Goal: Task Accomplishment & Management: Complete application form

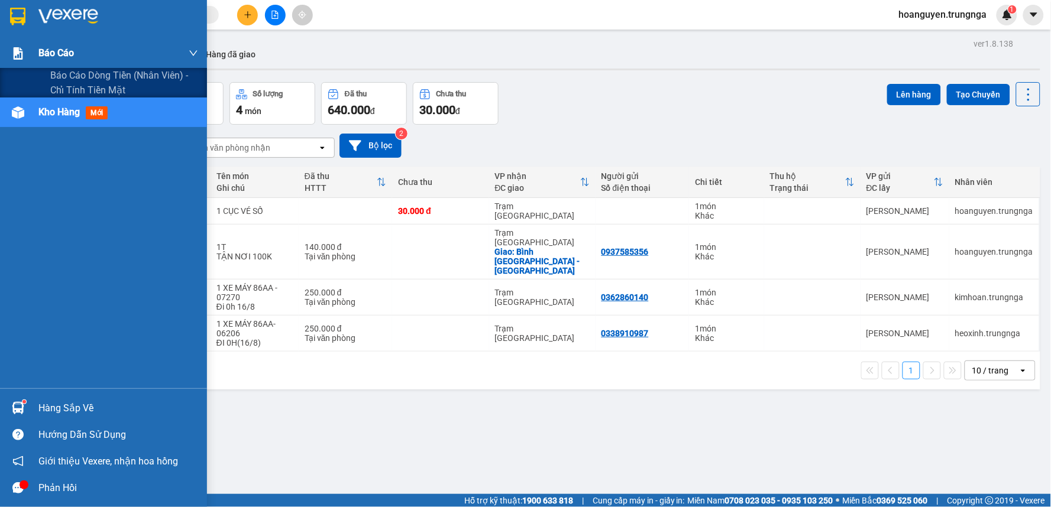
click at [9, 54] on div at bounding box center [18, 53] width 21 height 21
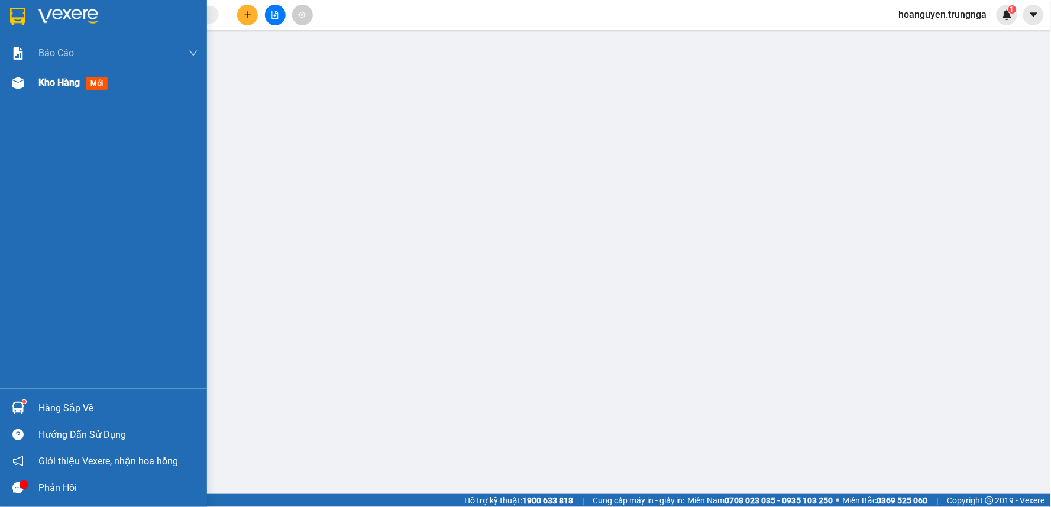
click at [13, 84] on img at bounding box center [18, 83] width 12 height 12
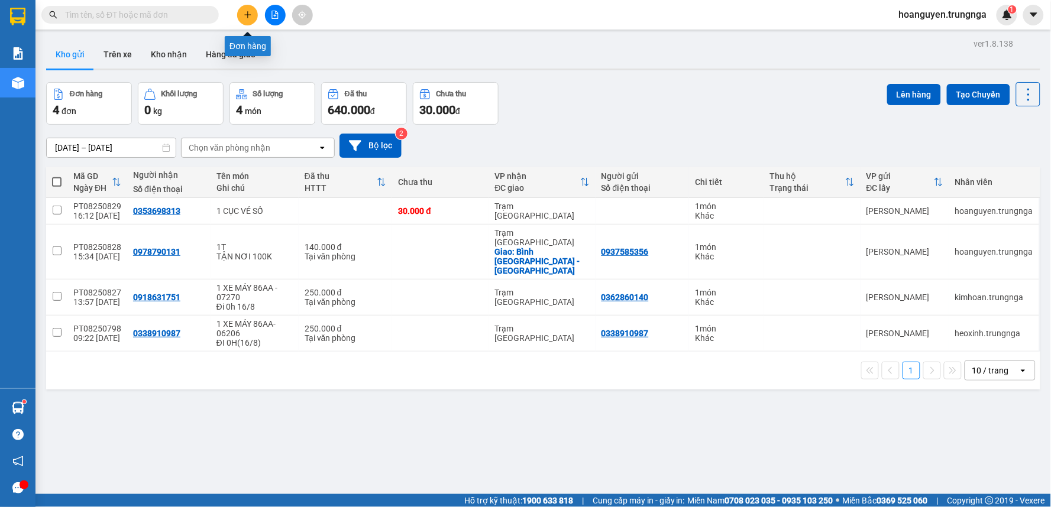
click at [249, 9] on button at bounding box center [247, 15] width 21 height 21
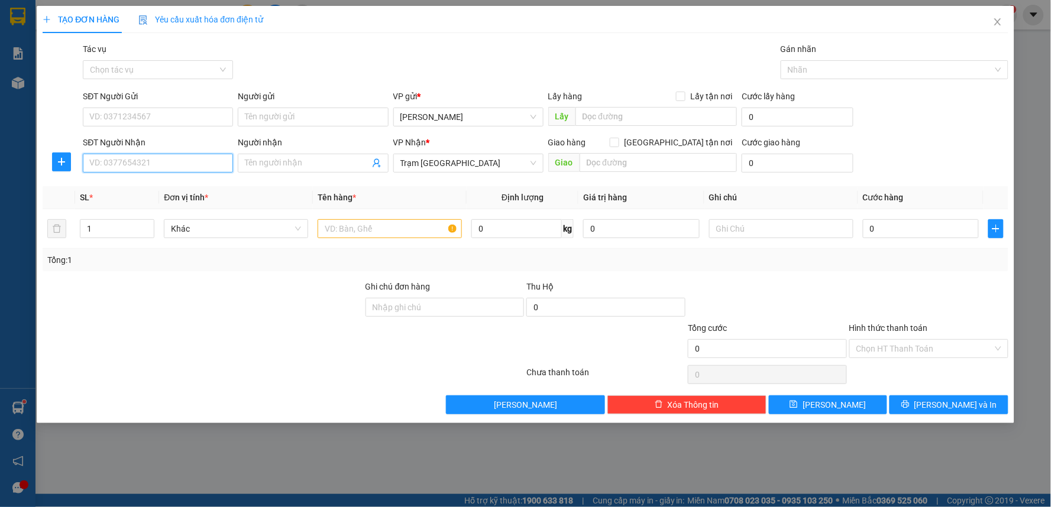
click at [182, 161] on input "SĐT Người Nhận" at bounding box center [158, 163] width 150 height 19
type input "0903334026"
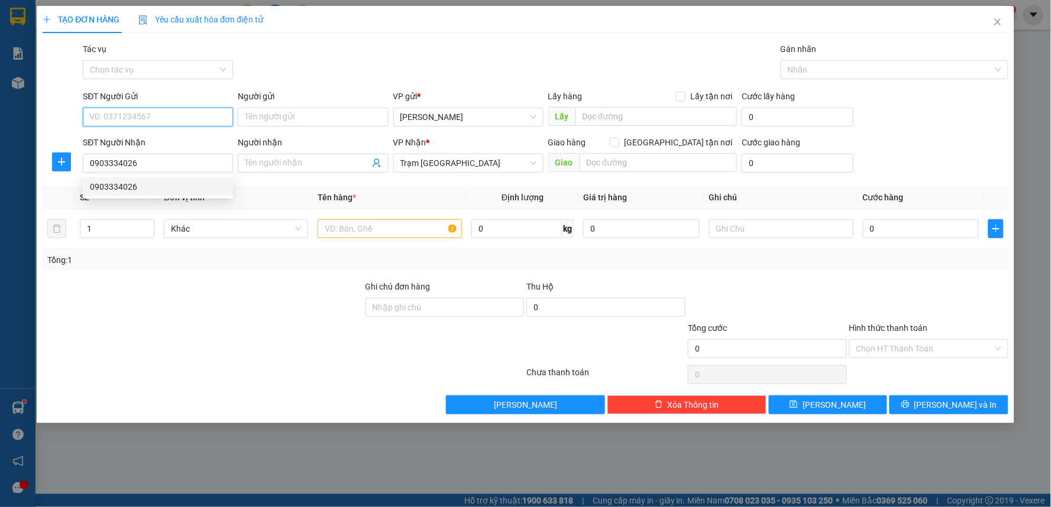
click at [205, 115] on input "SĐT Người Gửi" at bounding box center [158, 117] width 150 height 19
type input "0917934996"
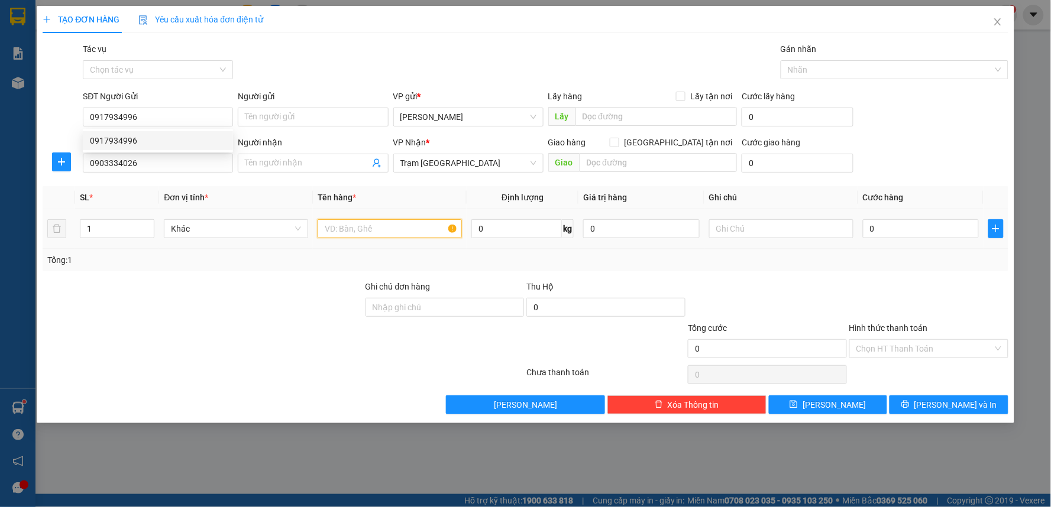
click at [410, 225] on input "text" at bounding box center [390, 228] width 144 height 19
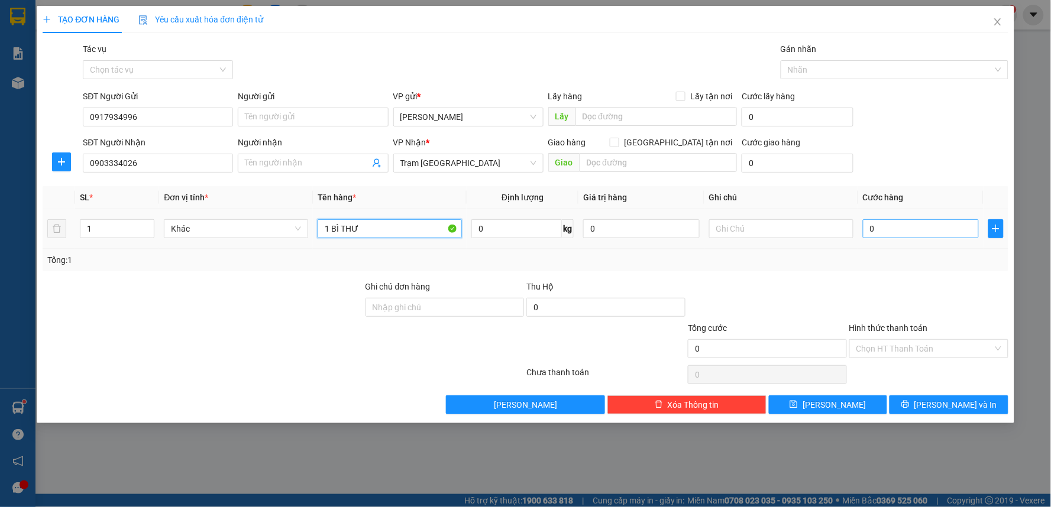
type input "1 BÌ THƯ"
click at [911, 227] on input "0" at bounding box center [921, 228] width 116 height 19
type input "3"
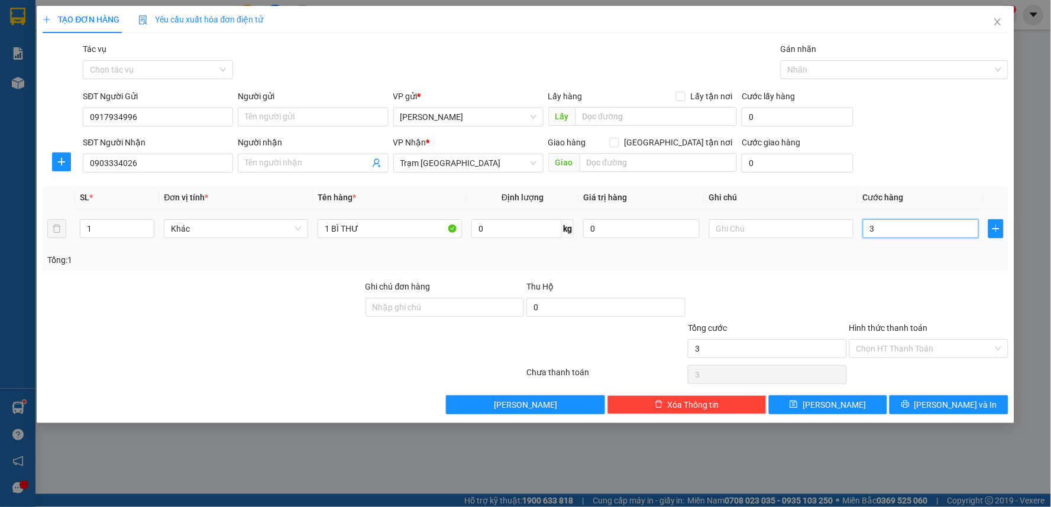
type input "30"
type input "300"
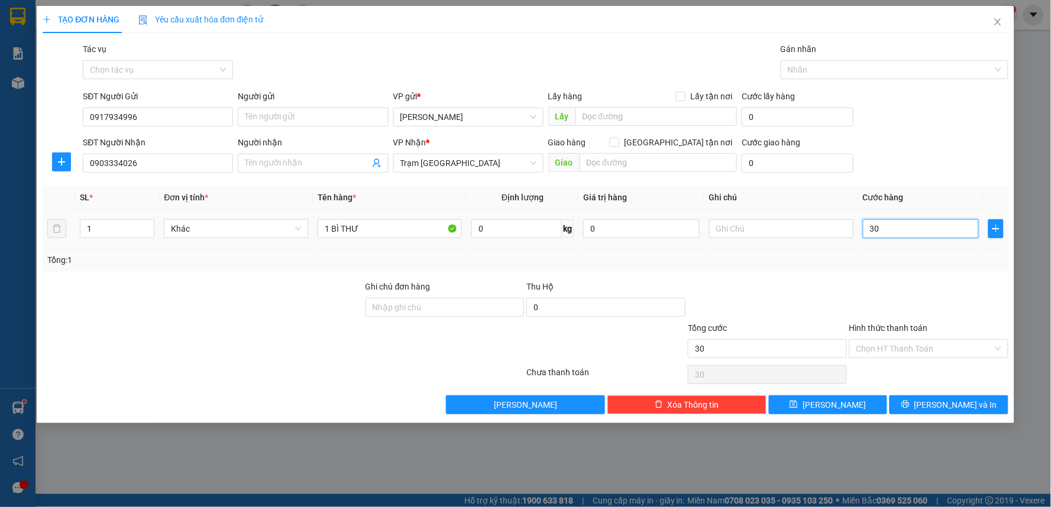
type input "300"
type input "3.000"
type input "30.000"
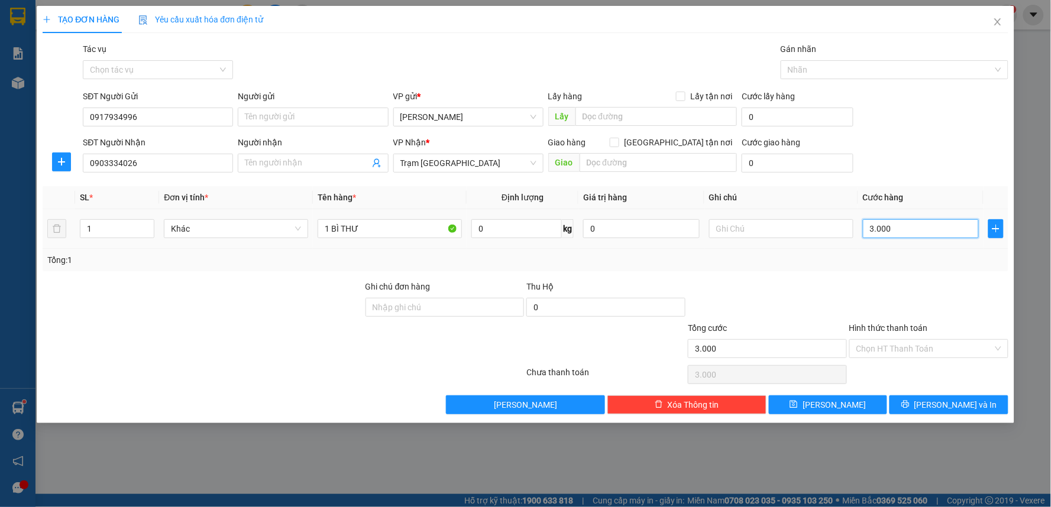
type input "30.000"
click at [917, 347] on input "Hình thức thanh toán" at bounding box center [924, 349] width 137 height 18
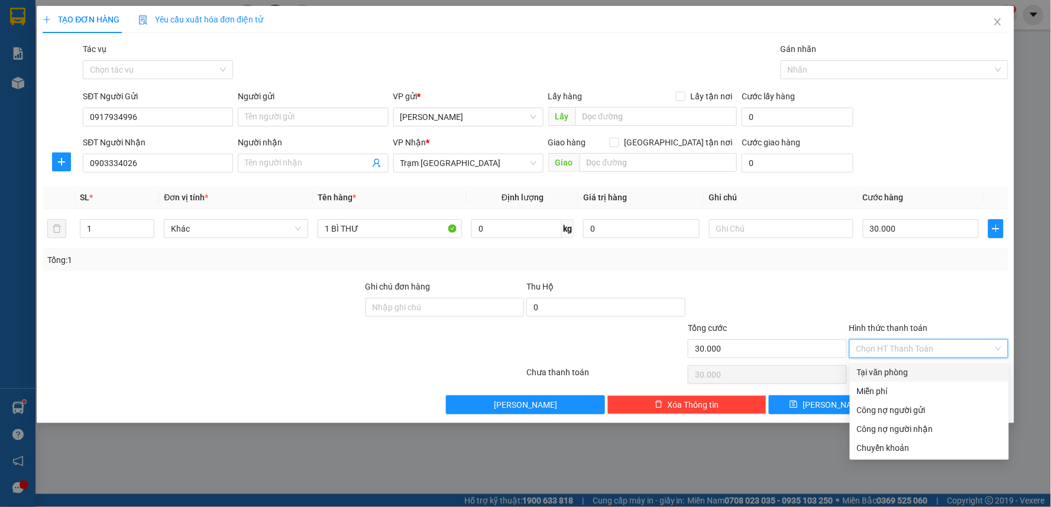
click at [881, 373] on div "Tại văn phòng" at bounding box center [929, 372] width 145 height 13
type input "0"
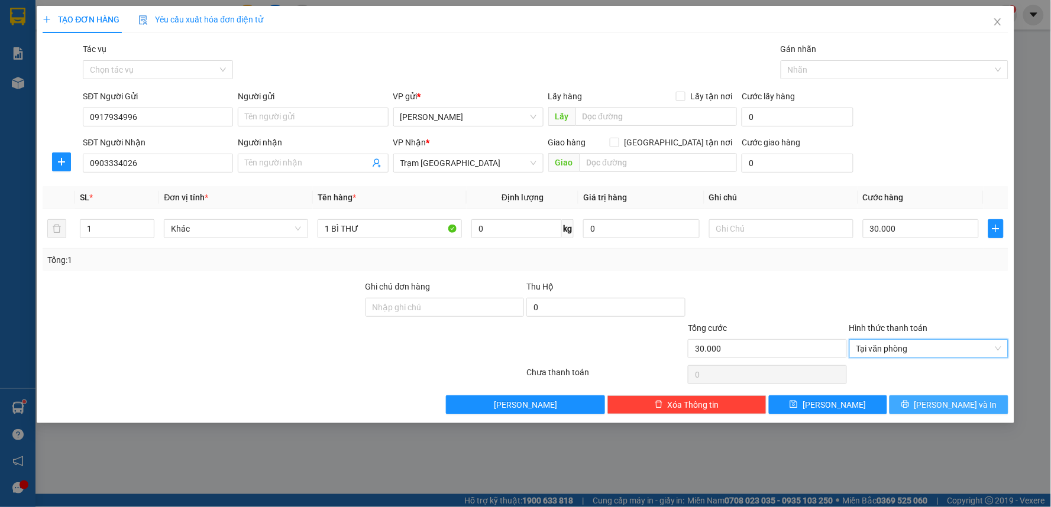
click at [910, 410] on span "printer" at bounding box center [905, 404] width 8 height 9
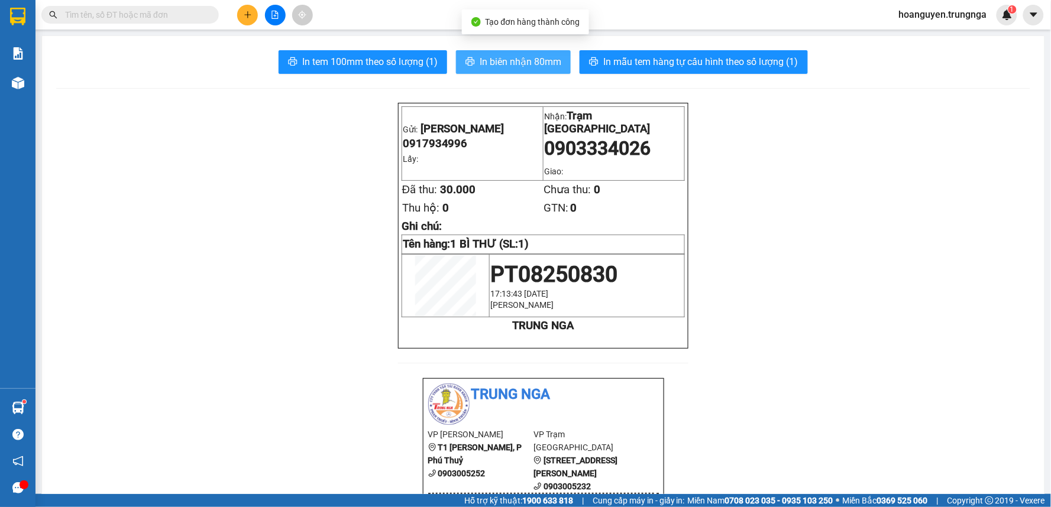
click at [514, 51] on button "In biên nhận 80mm" at bounding box center [513, 62] width 115 height 24
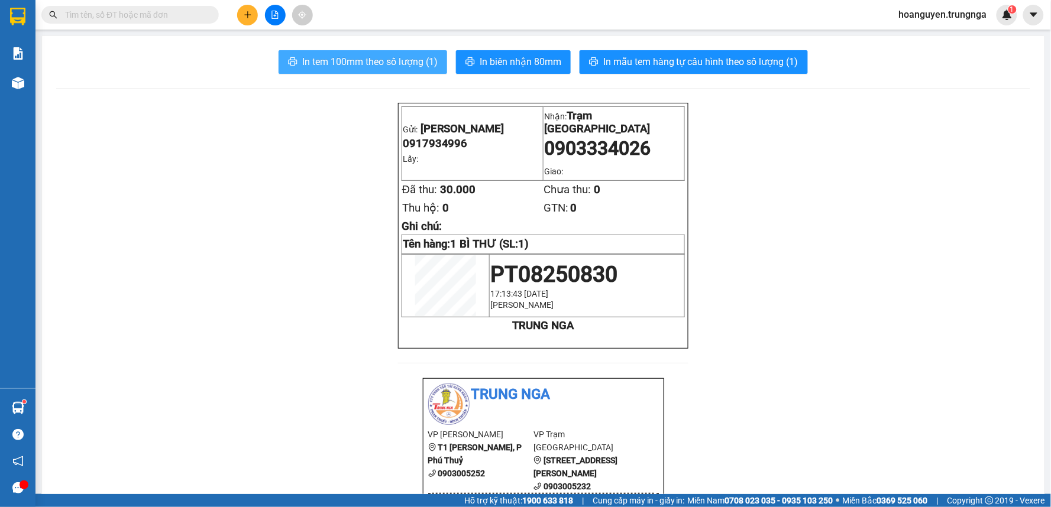
click at [364, 63] on span "In tem 100mm theo số lượng (1)" at bounding box center [369, 61] width 135 height 15
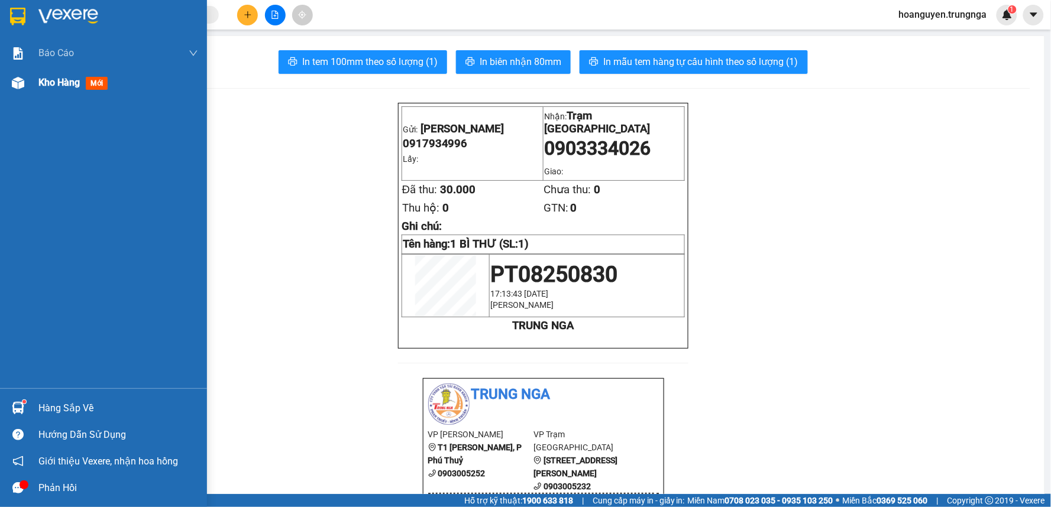
click at [21, 92] on div at bounding box center [18, 83] width 21 height 21
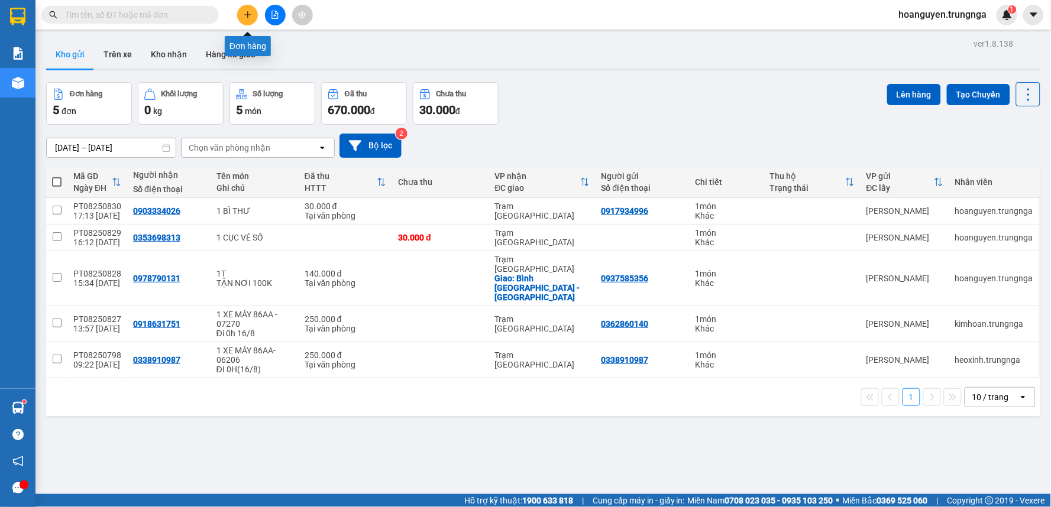
click at [253, 14] on button at bounding box center [247, 15] width 21 height 21
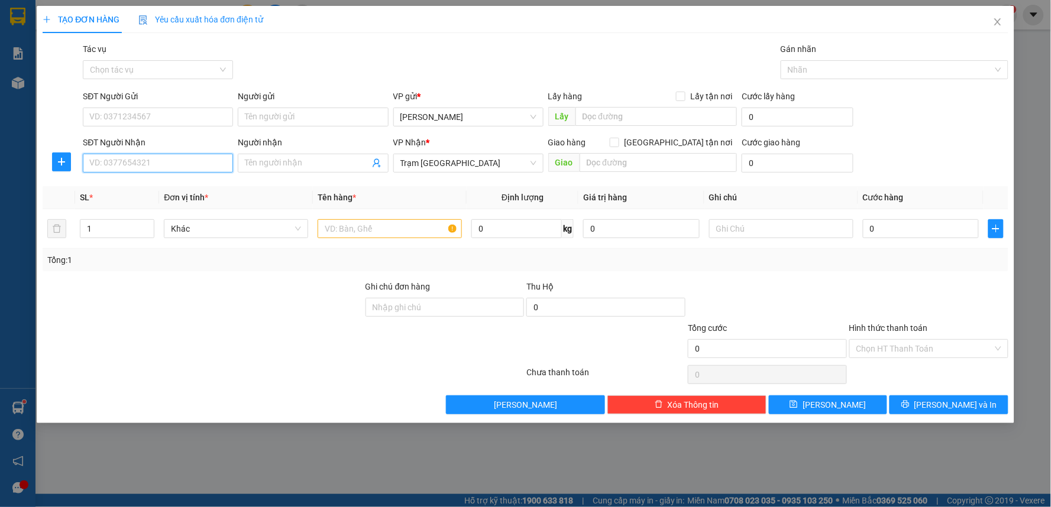
click at [144, 161] on input "SĐT Người Nhận" at bounding box center [158, 163] width 150 height 19
click at [200, 192] on div "0938550364 - GIANG" at bounding box center [158, 186] width 136 height 13
type input "0938550364"
type input "GIANG"
type input "30.000"
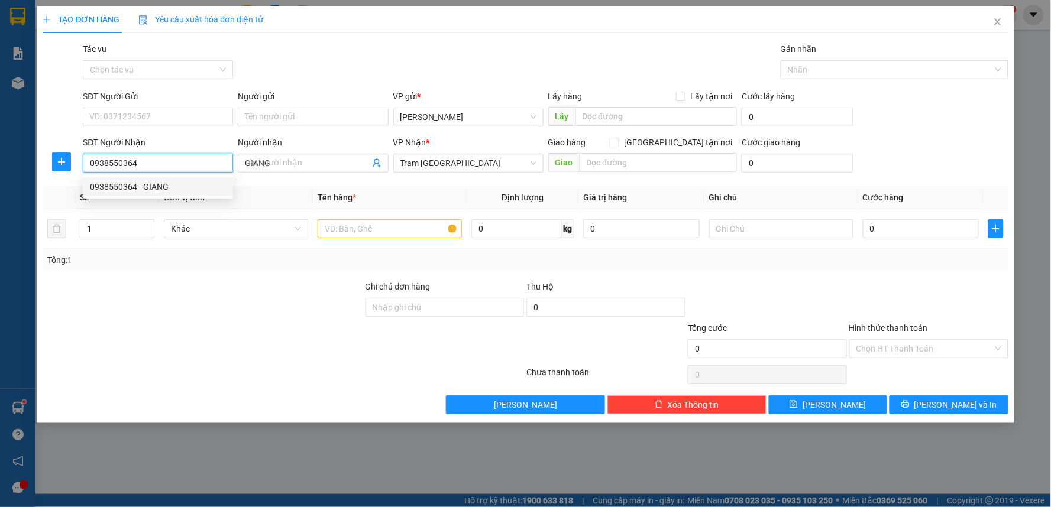
type input "30.000"
type input "0938550364"
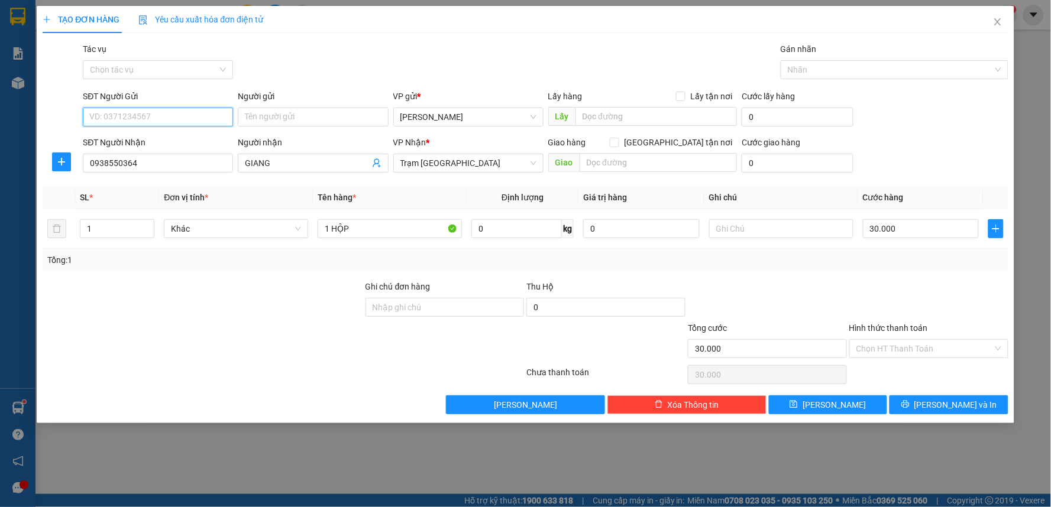
click at [181, 119] on input "SĐT Người Gửi" at bounding box center [158, 117] width 150 height 19
click at [910, 407] on icon "printer" at bounding box center [905, 404] width 8 height 8
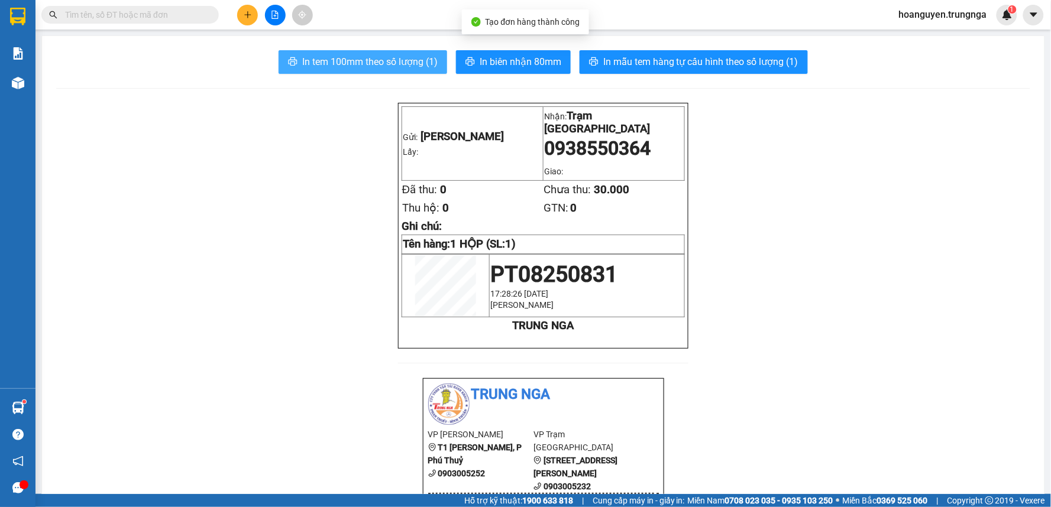
click at [401, 55] on span "In tem 100mm theo số lượng (1)" at bounding box center [369, 61] width 135 height 15
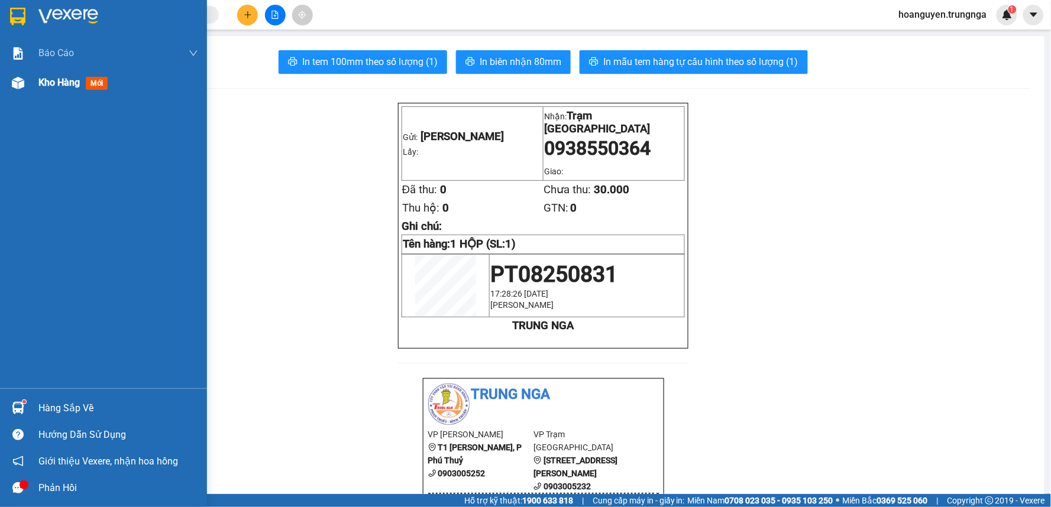
click at [24, 81] on div at bounding box center [18, 83] width 21 height 21
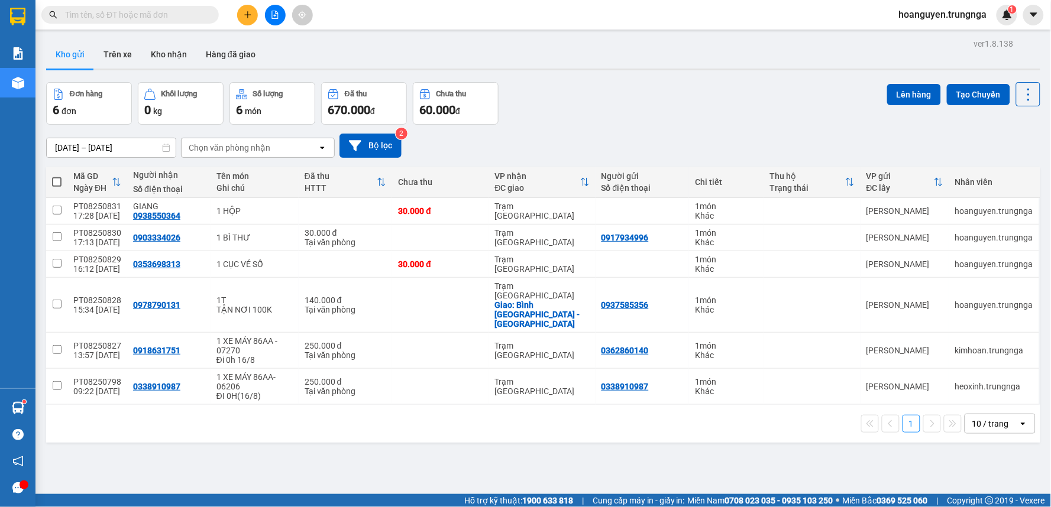
click at [251, 15] on icon "plus" at bounding box center [248, 15] width 8 height 8
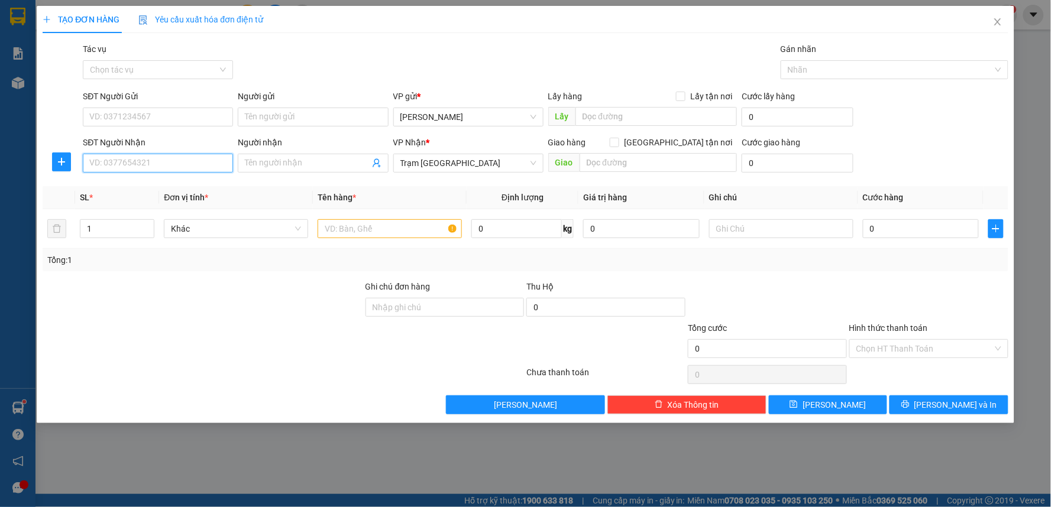
click at [199, 166] on input "SĐT Người Nhận" at bounding box center [158, 163] width 150 height 19
click at [194, 185] on div "0933553822" at bounding box center [158, 186] width 136 height 13
type input "0933553822"
type input "30.000"
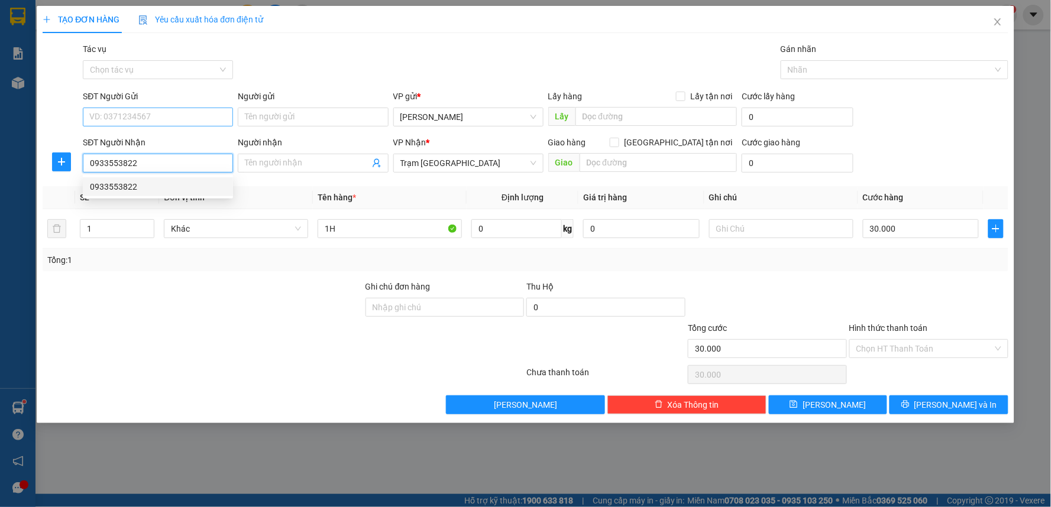
type input "0933553822"
click at [171, 114] on input "SĐT Người Gửi" at bounding box center [158, 117] width 150 height 19
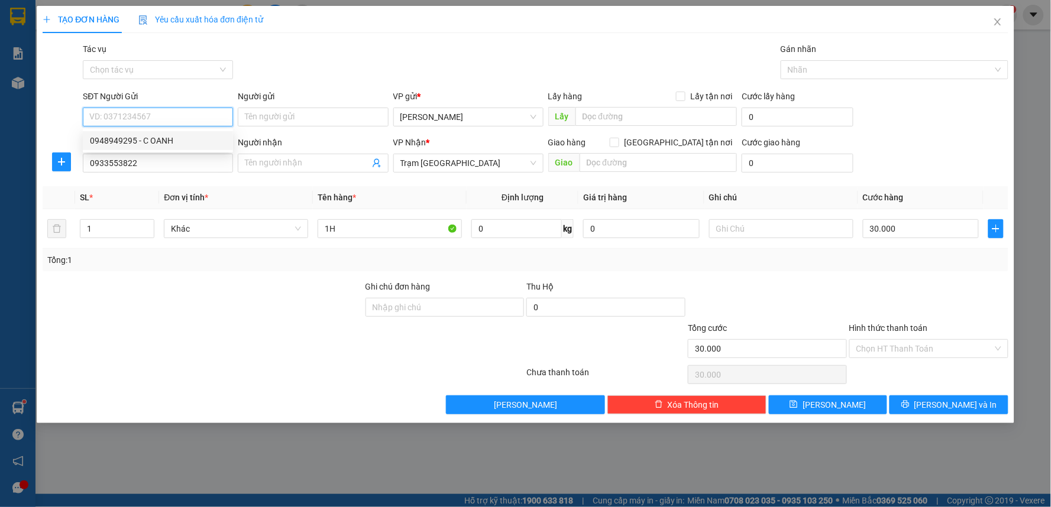
click at [163, 144] on div "0948949295 - C OANH" at bounding box center [158, 140] width 136 height 13
type input "0948949295"
type input "C OANH"
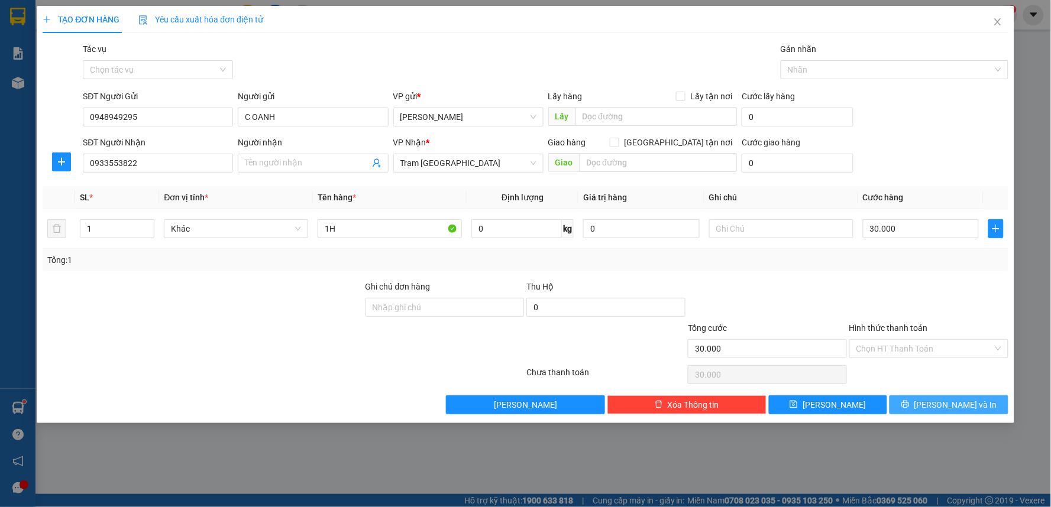
click at [941, 409] on span "[PERSON_NAME] và In" at bounding box center [955, 405] width 83 height 13
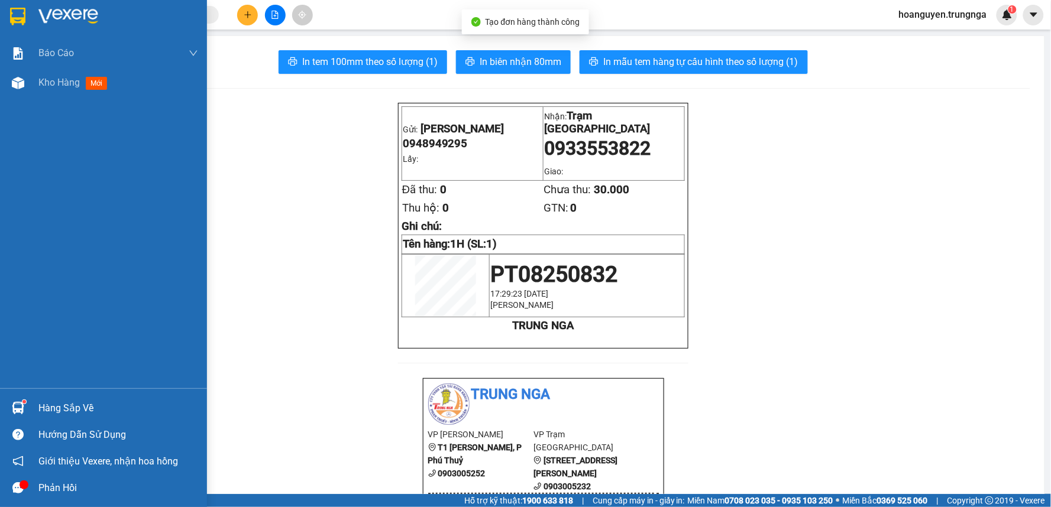
click at [12, 89] on img at bounding box center [18, 83] width 12 height 12
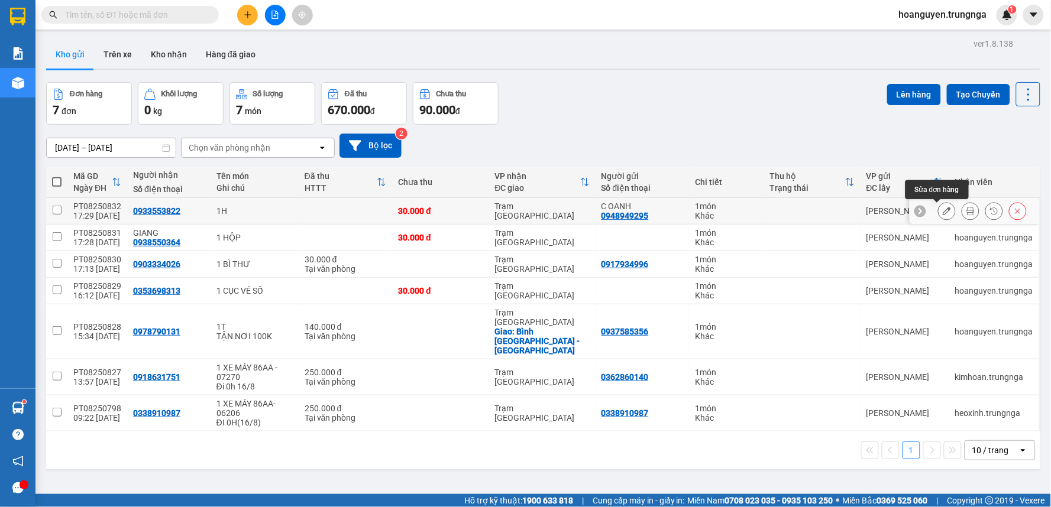
click at [943, 211] on icon at bounding box center [947, 211] width 8 height 8
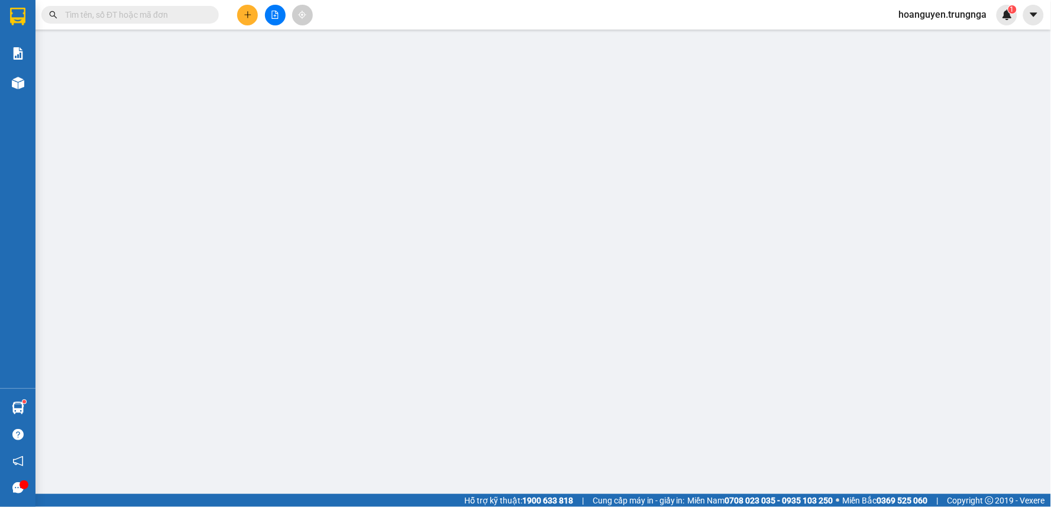
type input "0948949295"
type input "C OANH"
type input "0933553822"
type input "30.000"
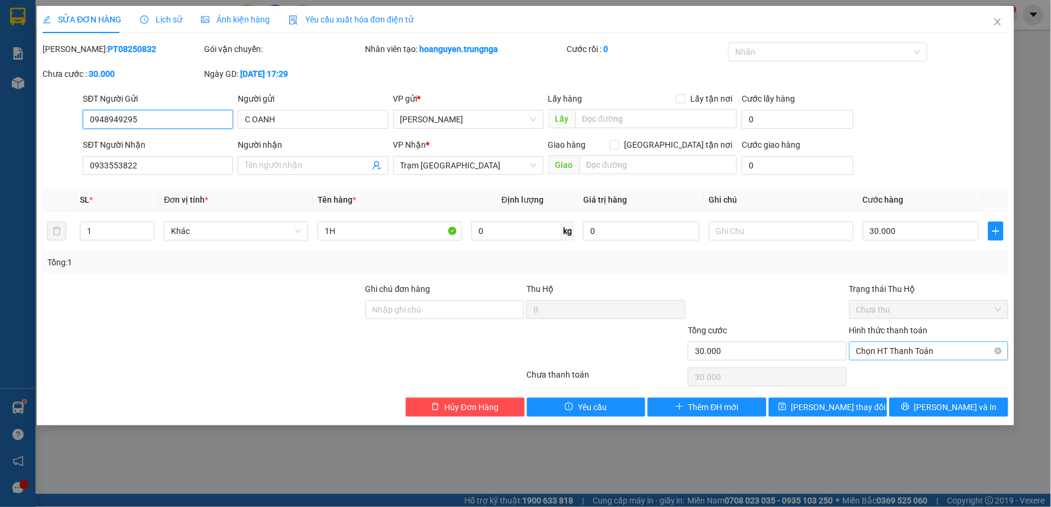
click at [882, 351] on span "Chọn HT Thanh Toán" at bounding box center [928, 351] width 145 height 18
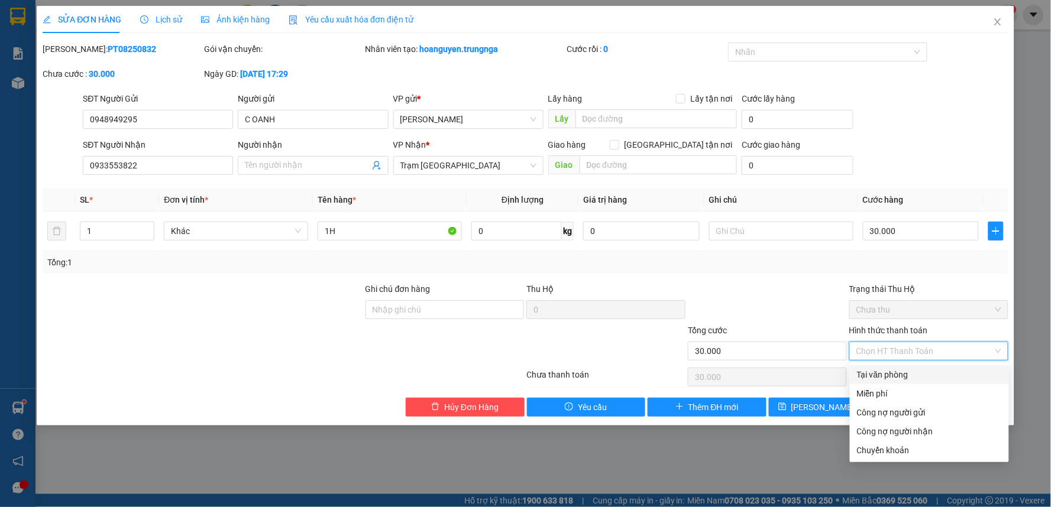
click at [884, 374] on div "Tại văn phòng" at bounding box center [929, 374] width 145 height 13
type input "0"
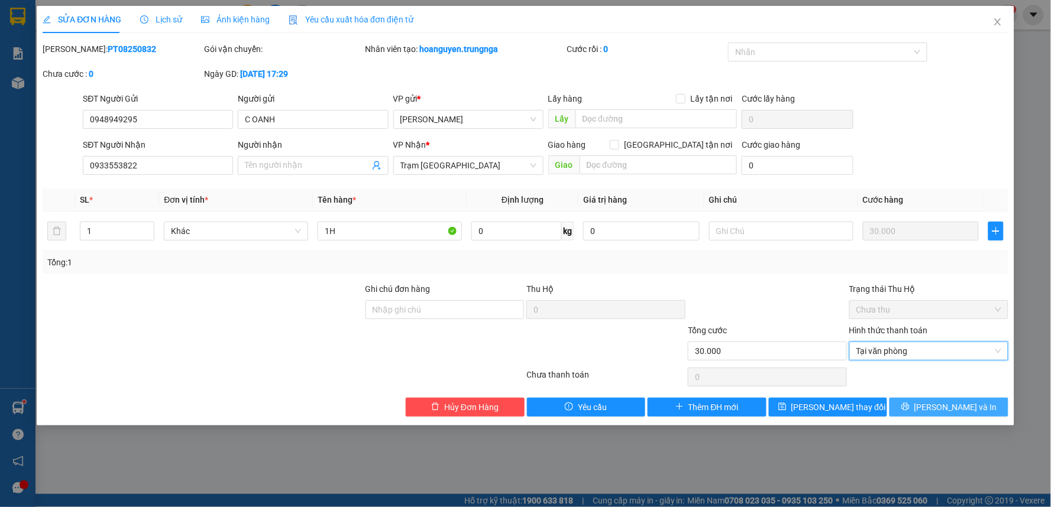
click at [918, 403] on button "[PERSON_NAME] và In" at bounding box center [948, 407] width 119 height 19
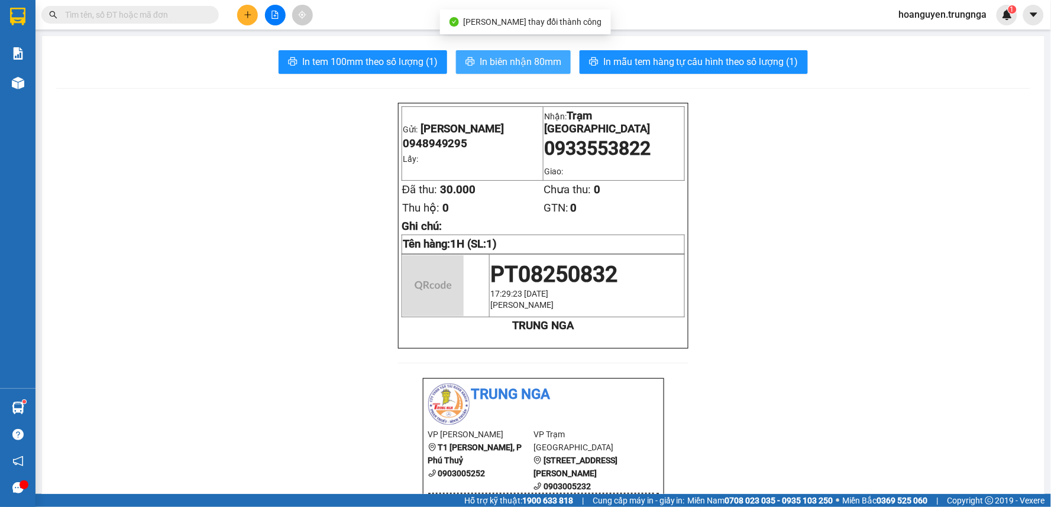
click at [466, 61] on icon "printer" at bounding box center [470, 61] width 9 height 8
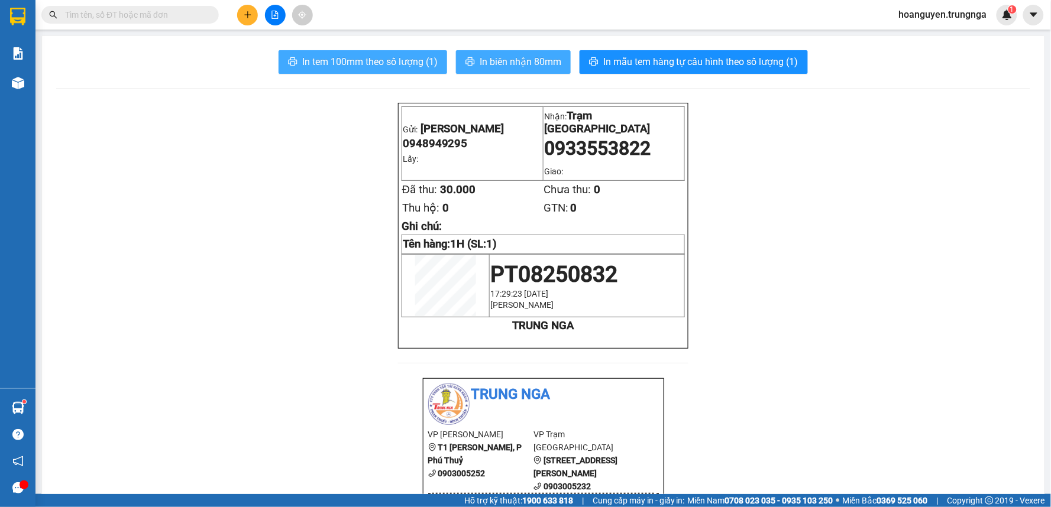
click at [378, 62] on span "In tem 100mm theo số lượng (1)" at bounding box center [369, 61] width 135 height 15
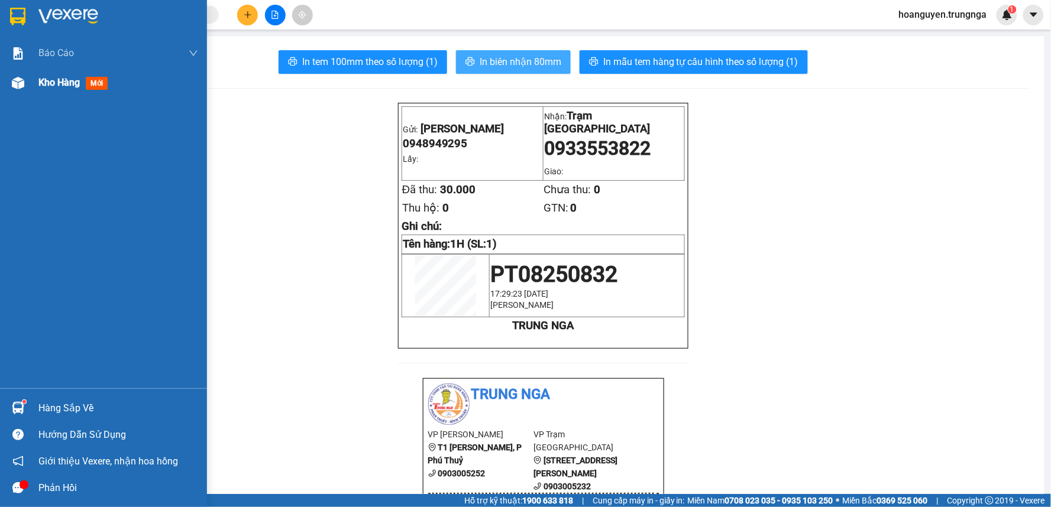
drag, startPoint x: 20, startPoint y: 81, endPoint x: 204, endPoint y: 6, distance: 198.7
click at [20, 80] on img at bounding box center [18, 83] width 12 height 12
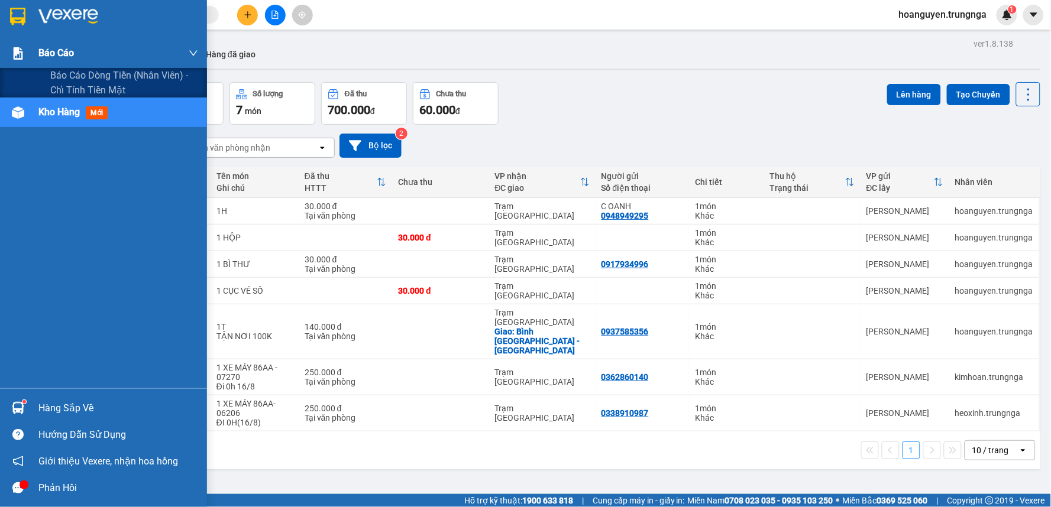
click at [21, 58] on img at bounding box center [18, 53] width 12 height 12
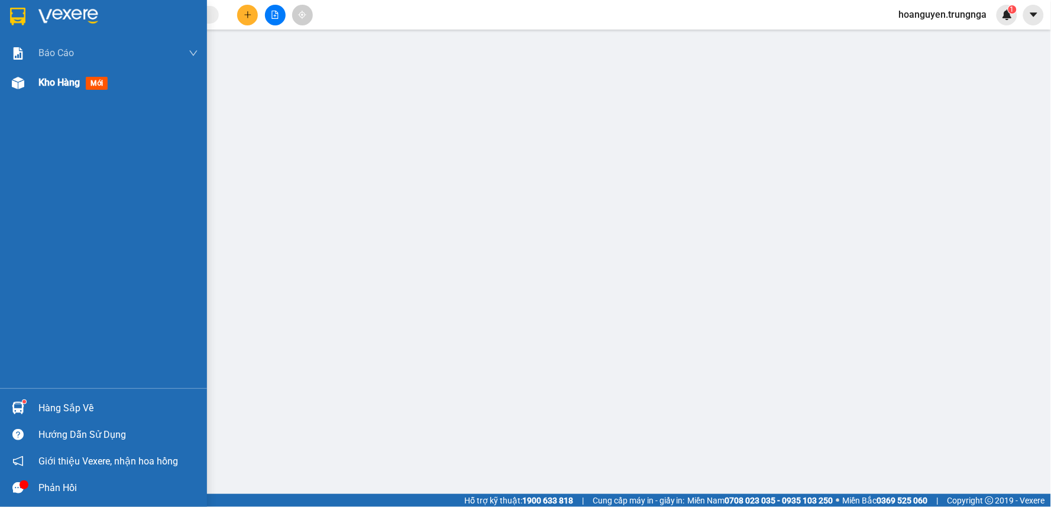
click at [21, 92] on div at bounding box center [18, 83] width 21 height 21
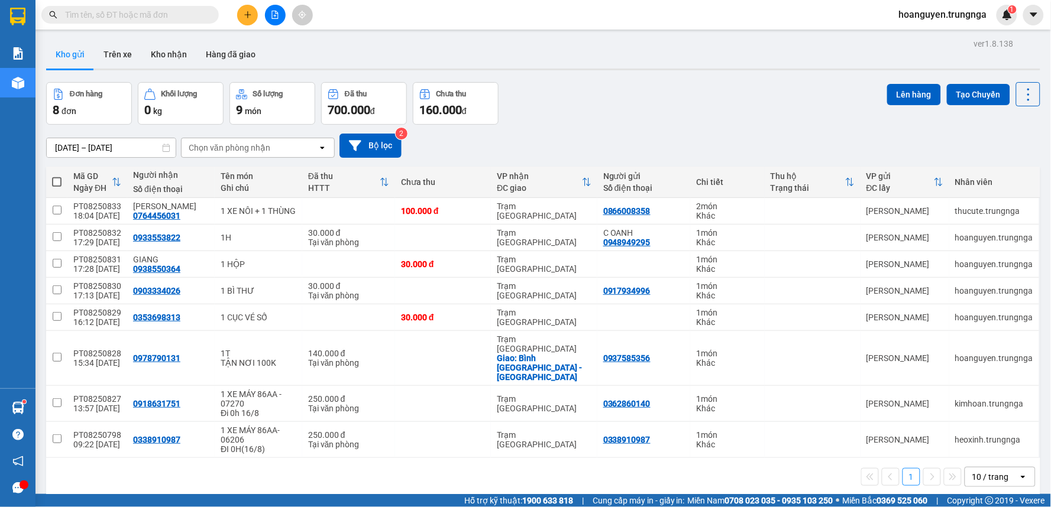
click at [344, 55] on div "Kho gửi Trên xe Kho nhận Hàng đã giao" at bounding box center [543, 55] width 994 height 31
click at [966, 209] on icon at bounding box center [970, 211] width 8 height 8
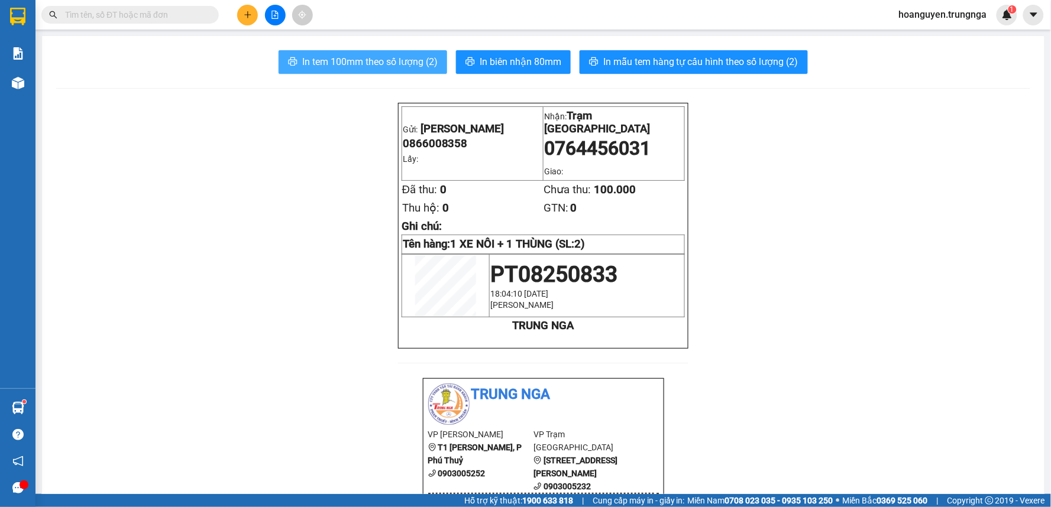
click at [380, 71] on button "In tem 100mm theo số lượng (2)" at bounding box center [363, 62] width 169 height 24
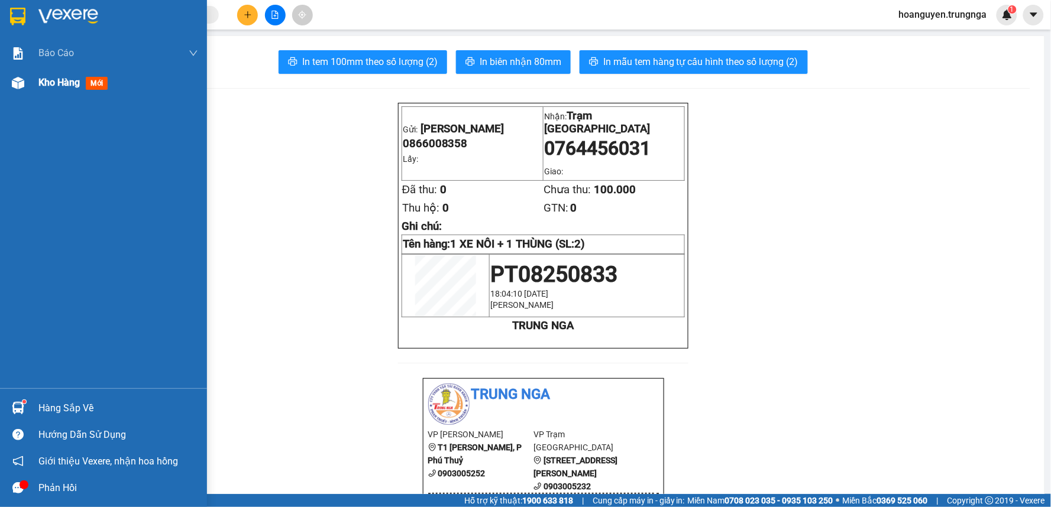
click at [20, 82] on img at bounding box center [18, 83] width 12 height 12
